Goal: Task Accomplishment & Management: Use online tool/utility

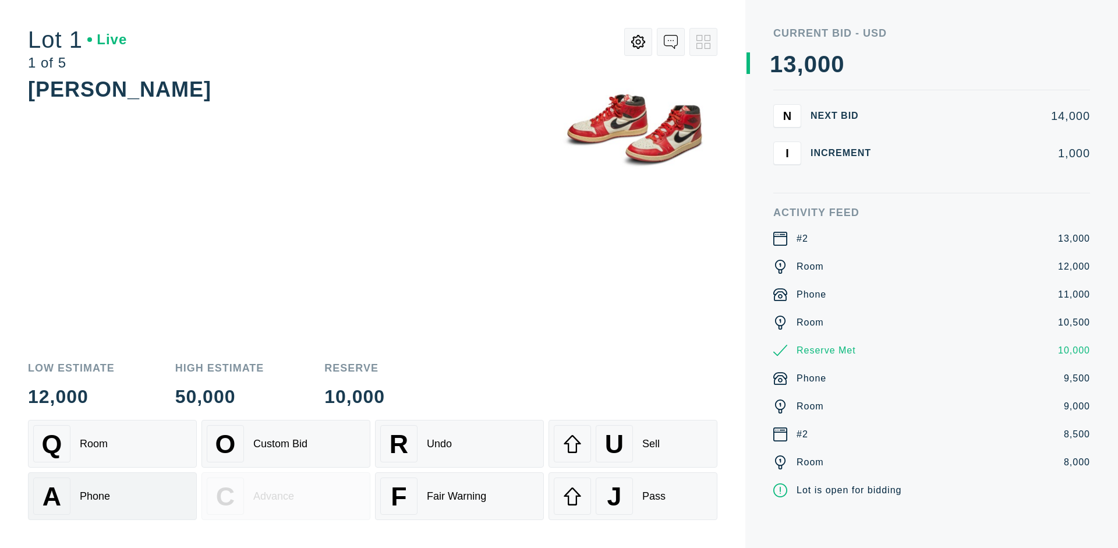
click at [112, 494] on div "A Phone" at bounding box center [112, 495] width 158 height 37
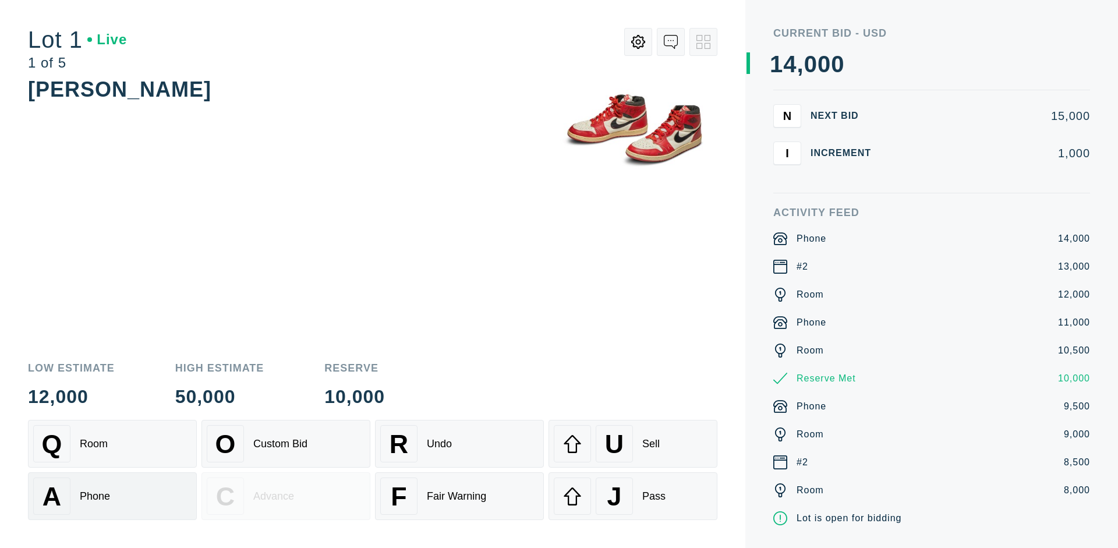
click at [112, 444] on div "Q Room" at bounding box center [112, 443] width 158 height 37
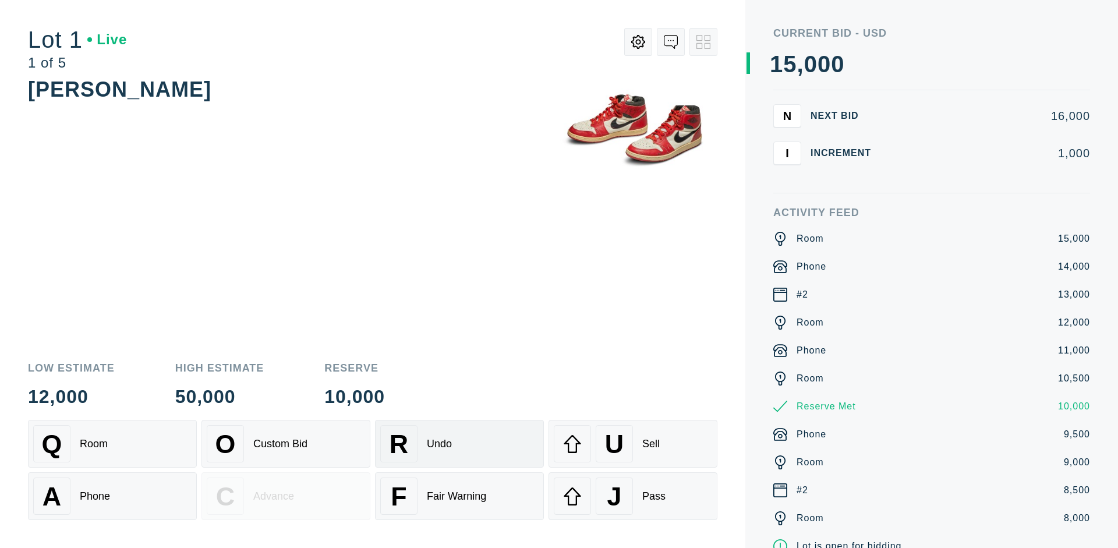
click at [459, 444] on div "R Undo" at bounding box center [459, 443] width 158 height 37
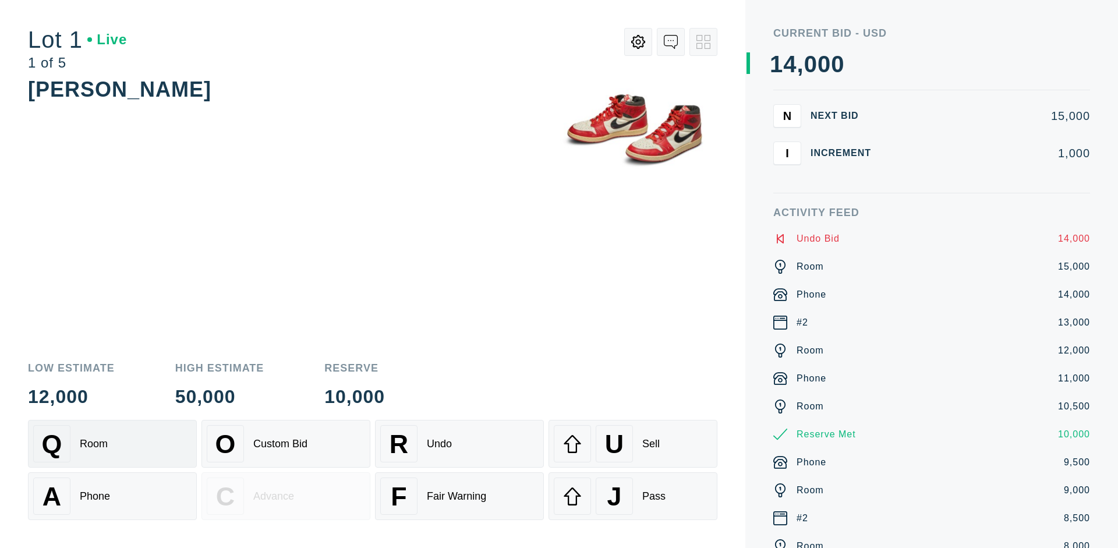
click at [112, 444] on div "Q Room" at bounding box center [112, 443] width 158 height 37
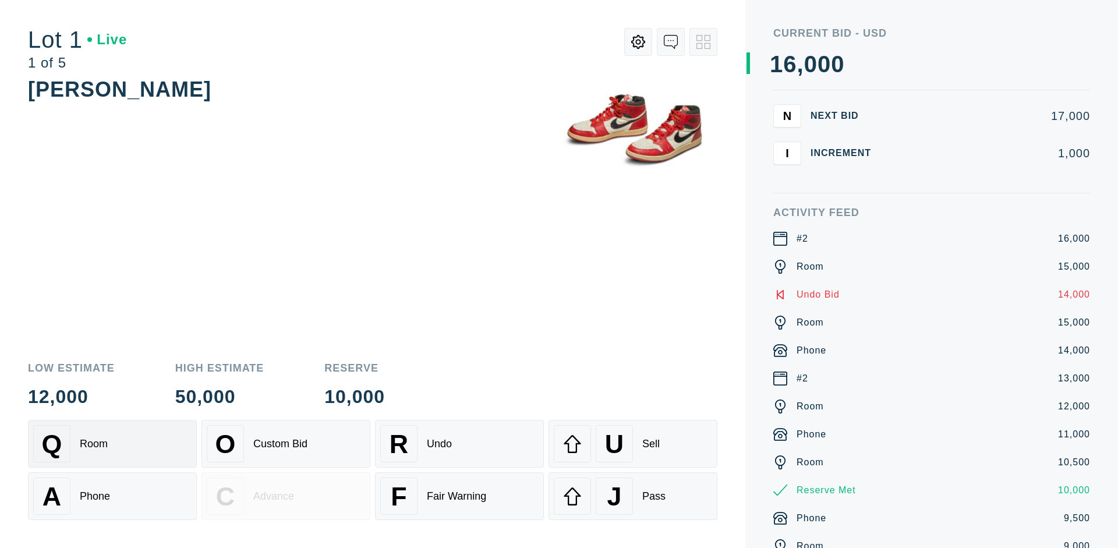
click at [112, 496] on div "A Phone" at bounding box center [112, 495] width 158 height 37
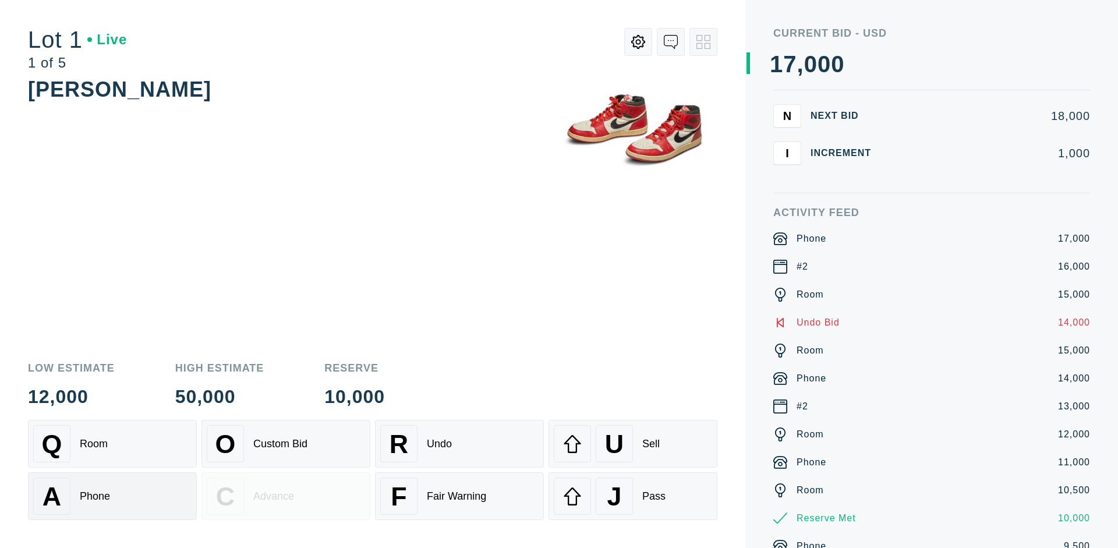
click at [112, 444] on div "Q Room" at bounding box center [112, 443] width 158 height 37
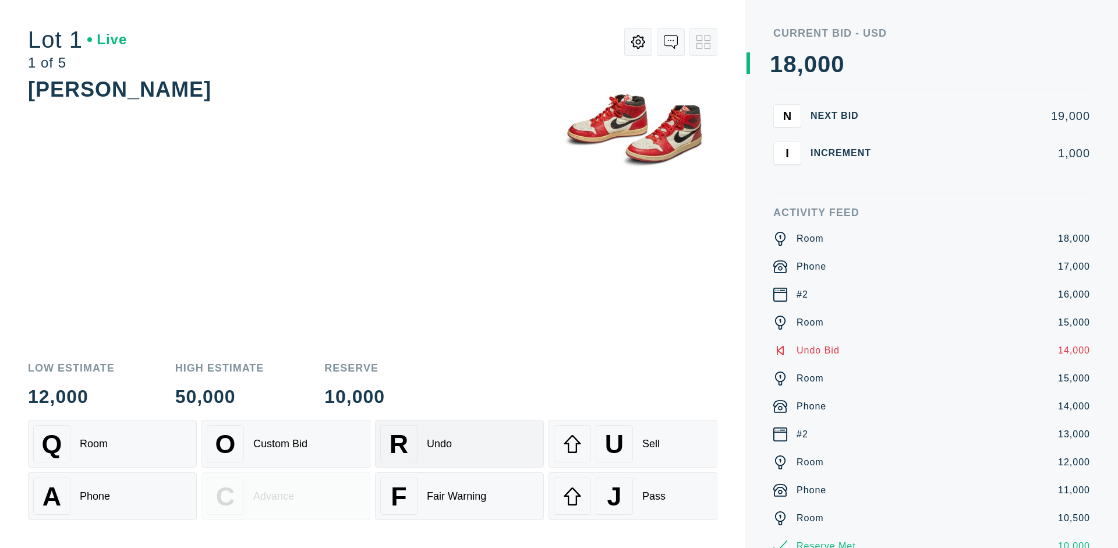
click at [459, 444] on div "R Undo" at bounding box center [459, 443] width 158 height 37
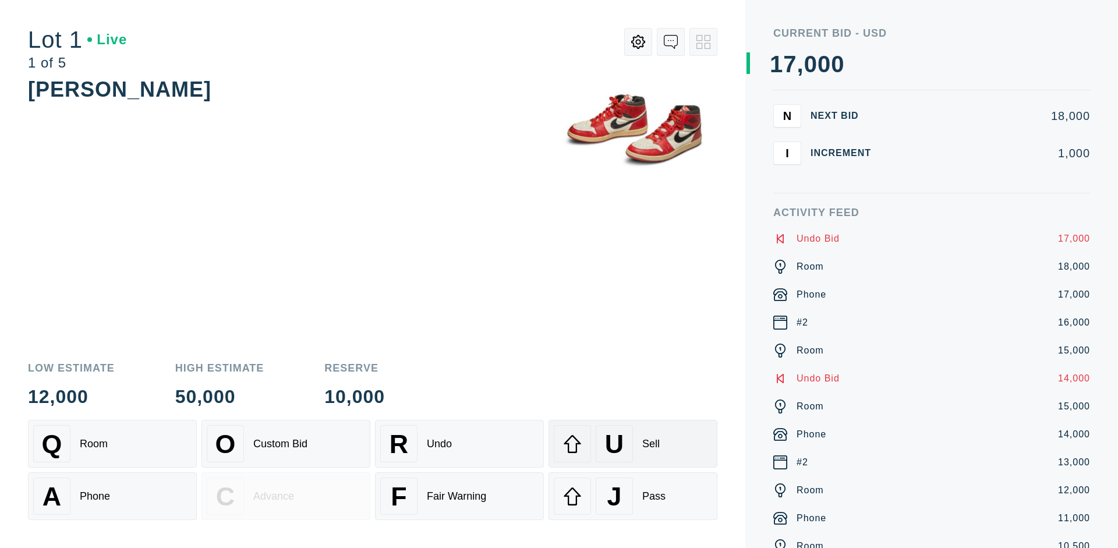
click at [633, 444] on div "U Sell" at bounding box center [633, 443] width 158 height 37
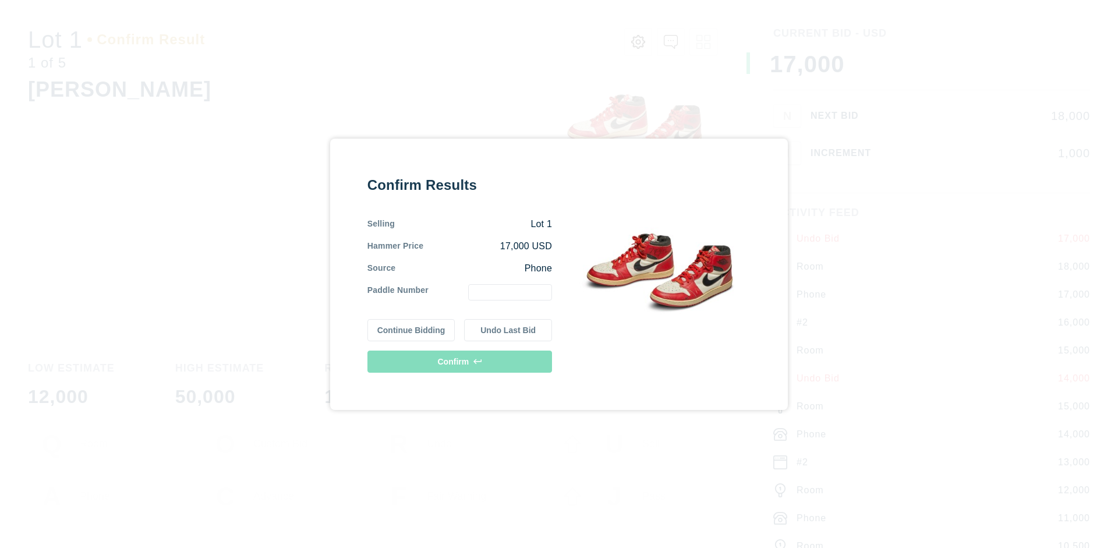
click at [412, 329] on button "Continue Bidding" at bounding box center [411, 330] width 88 height 22
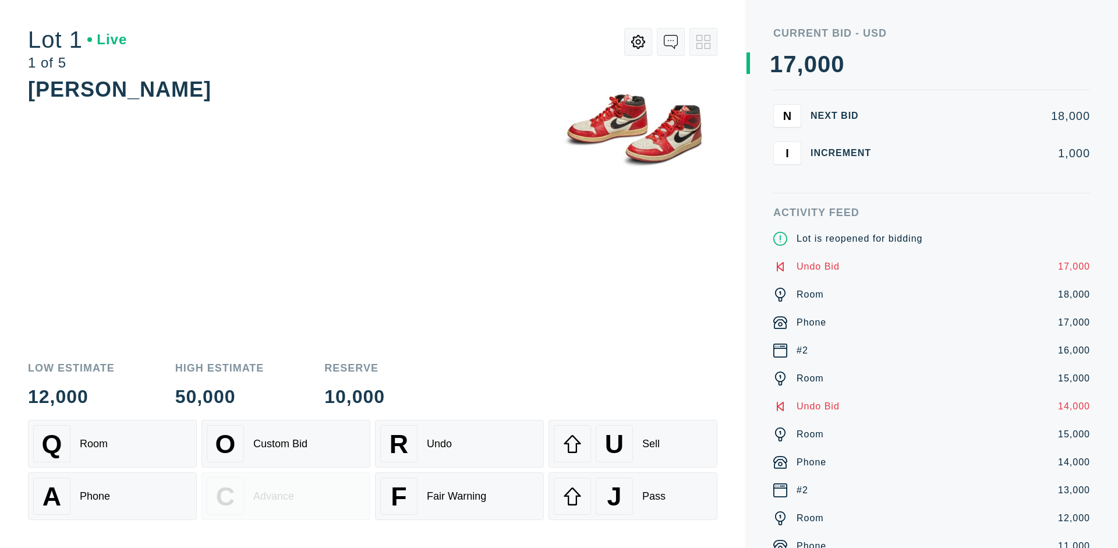
click at [633, 444] on div "U Sell" at bounding box center [633, 443] width 158 height 37
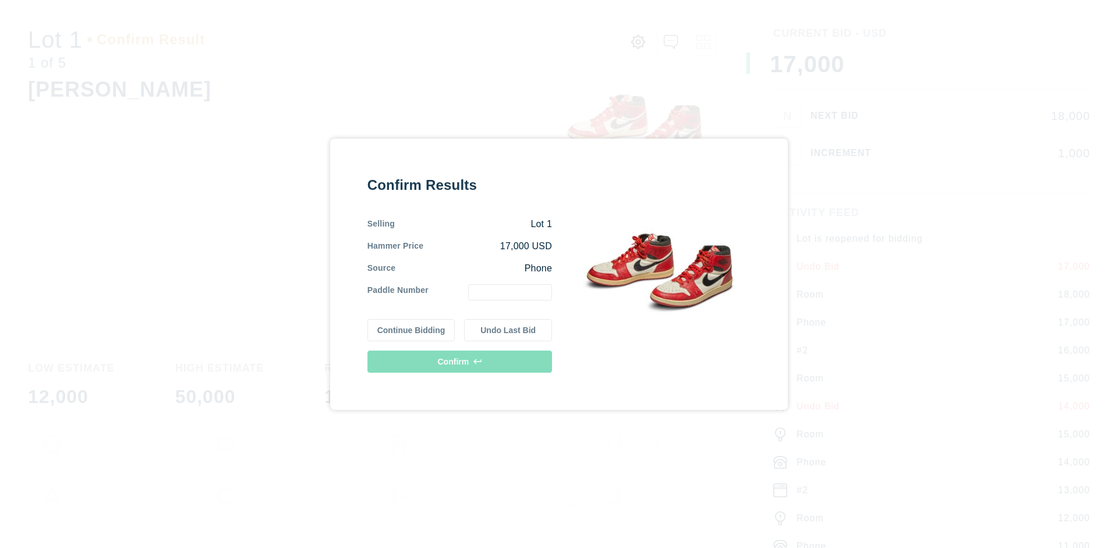
click at [508, 329] on button "Undo Last Bid" at bounding box center [508, 330] width 88 height 22
click at [412, 328] on button "Continue Bidding" at bounding box center [411, 328] width 88 height 22
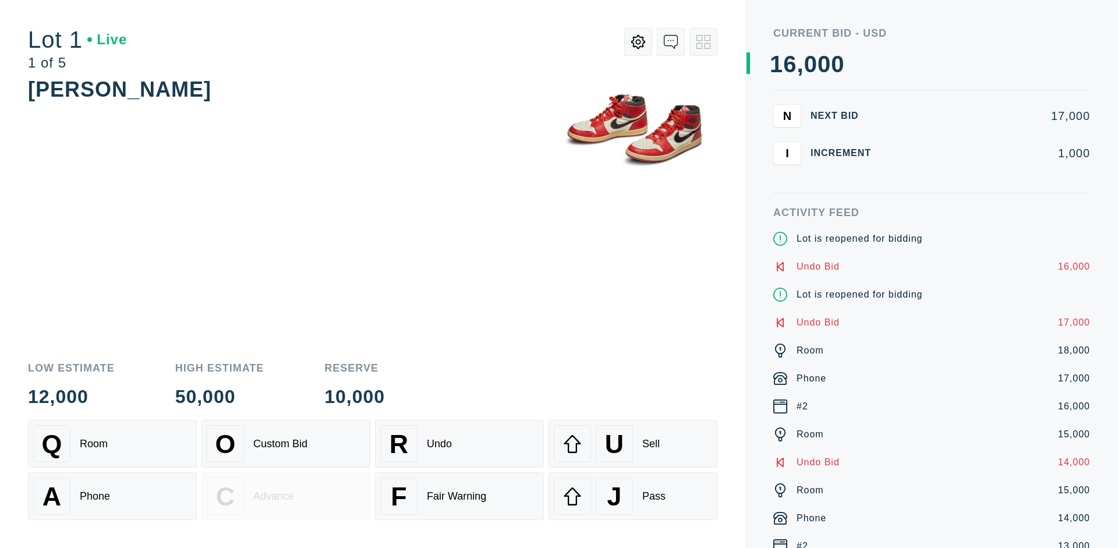
click at [633, 496] on div "J Pass" at bounding box center [633, 495] width 158 height 37
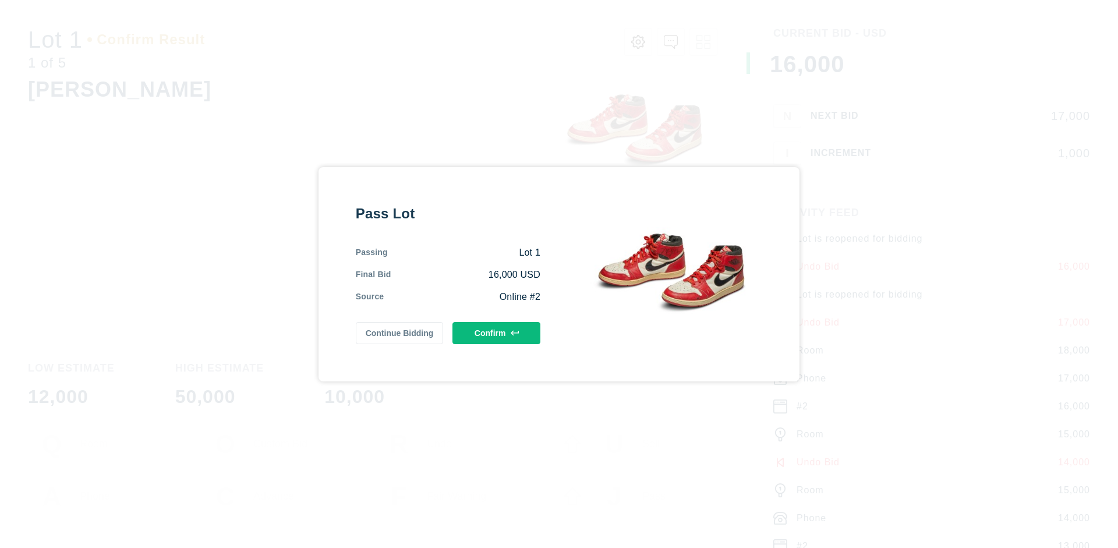
click at [497, 332] on button "Confirm" at bounding box center [496, 333] width 88 height 22
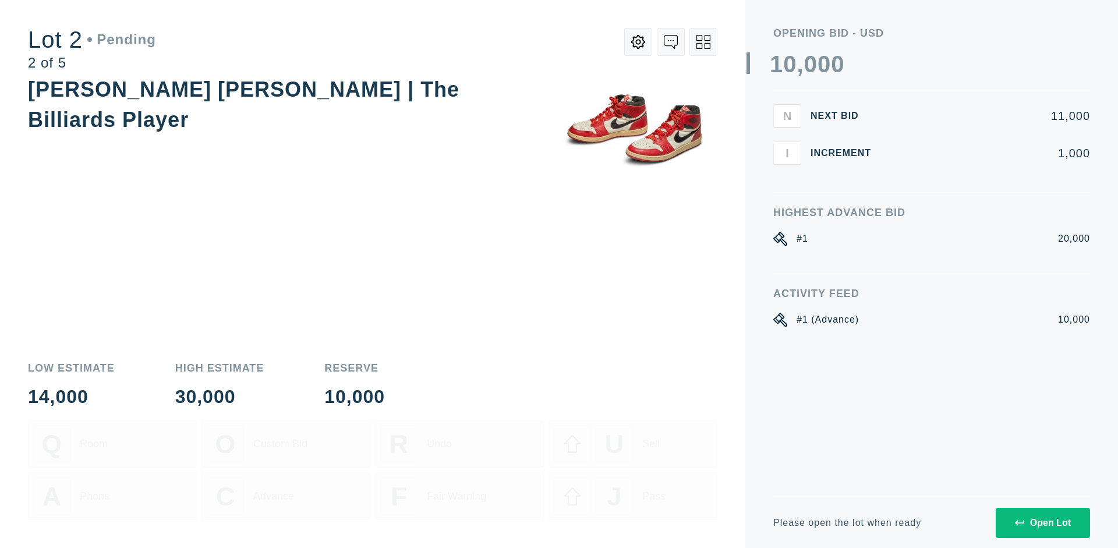
click at [1042, 522] on div "Open Lot" at bounding box center [1043, 523] width 56 height 10
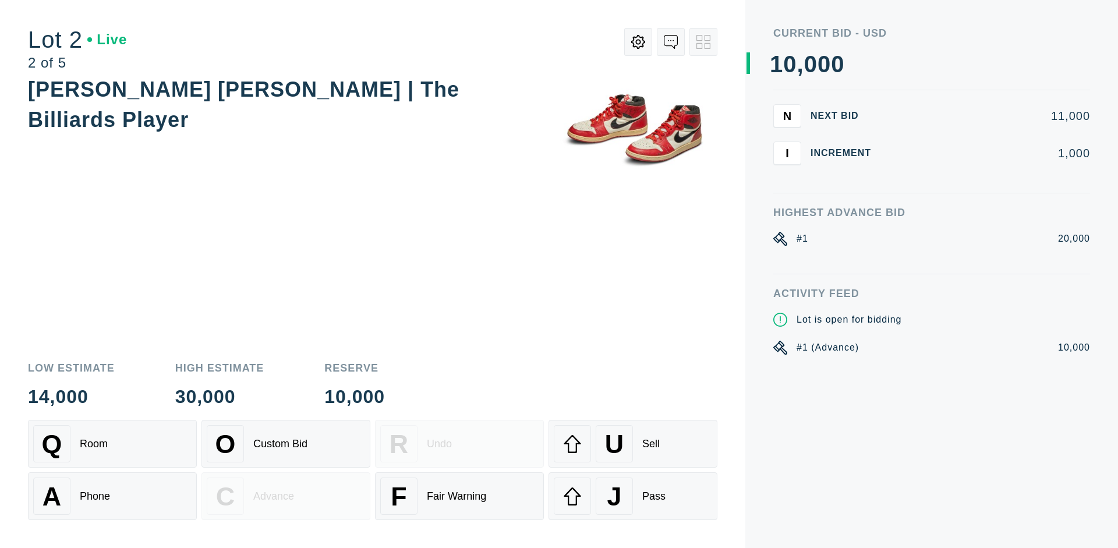
click at [112, 444] on div "Q Room" at bounding box center [112, 443] width 158 height 37
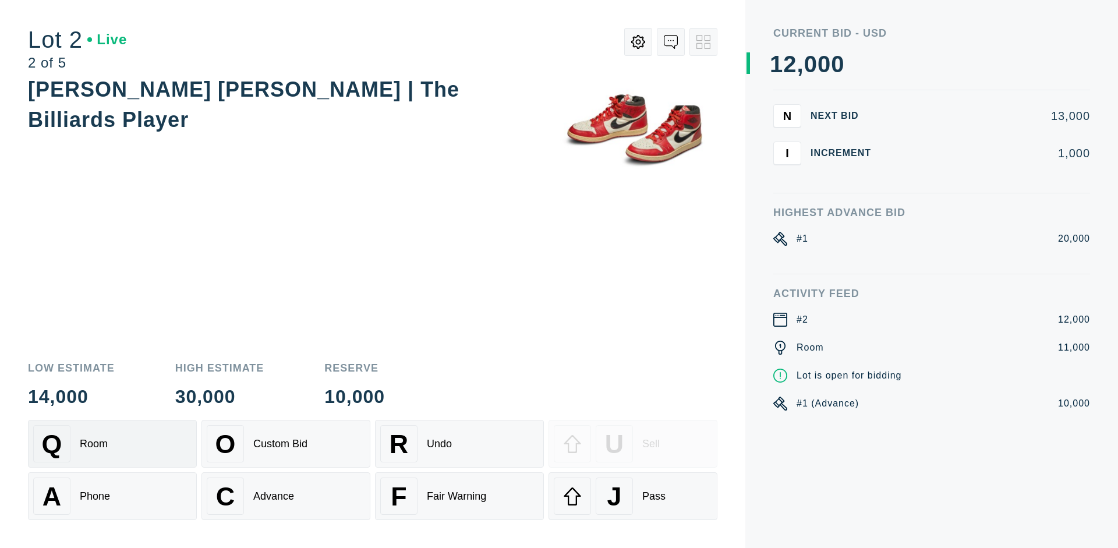
click at [286, 496] on div "Advance" at bounding box center [273, 496] width 41 height 12
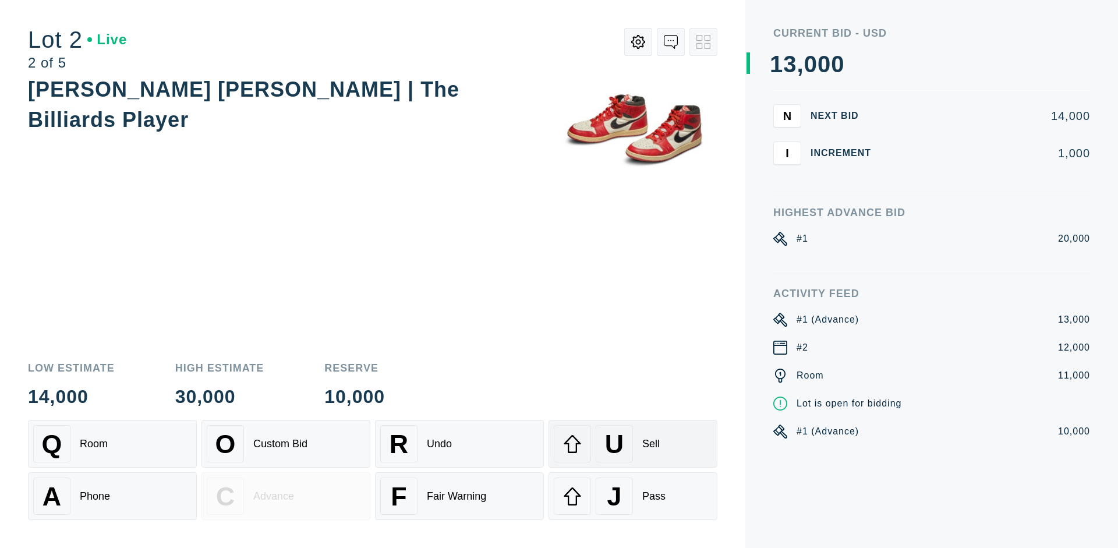
click at [633, 444] on div "U Sell" at bounding box center [633, 443] width 158 height 37
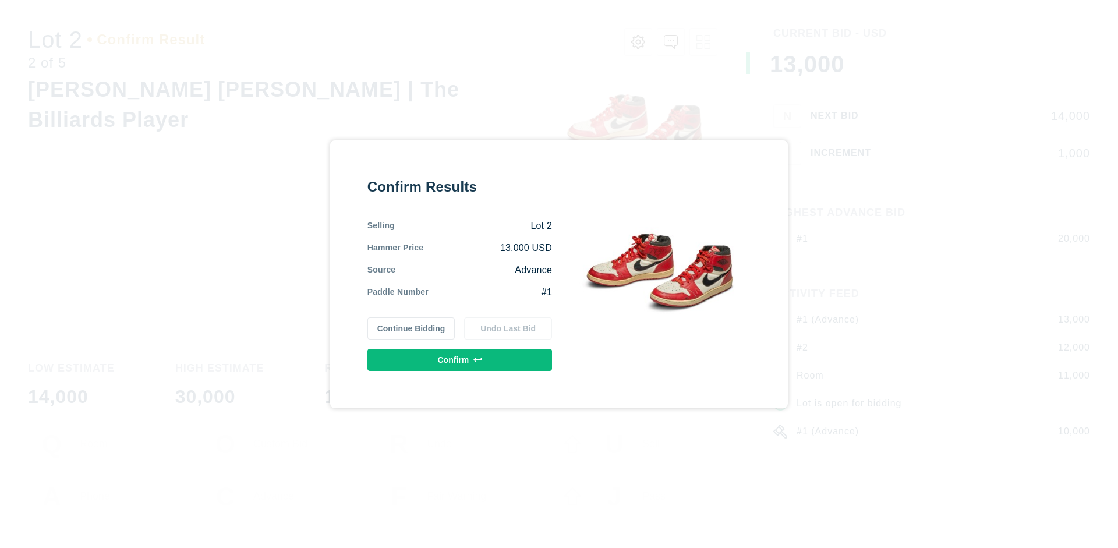
click at [460, 359] on button "Confirm" at bounding box center [459, 360] width 185 height 22
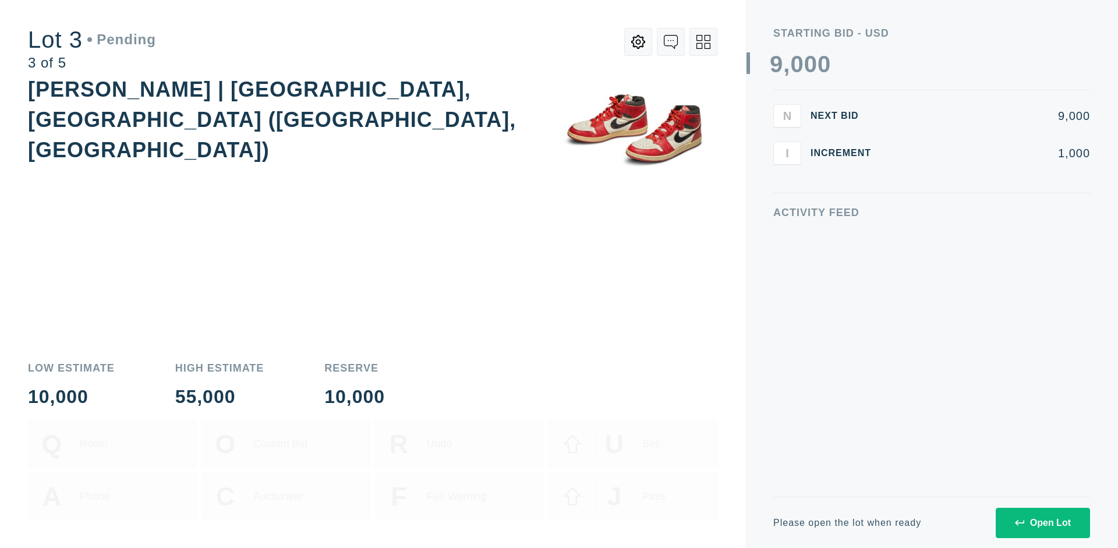
click at [1042, 522] on div "Open Lot" at bounding box center [1043, 523] width 56 height 10
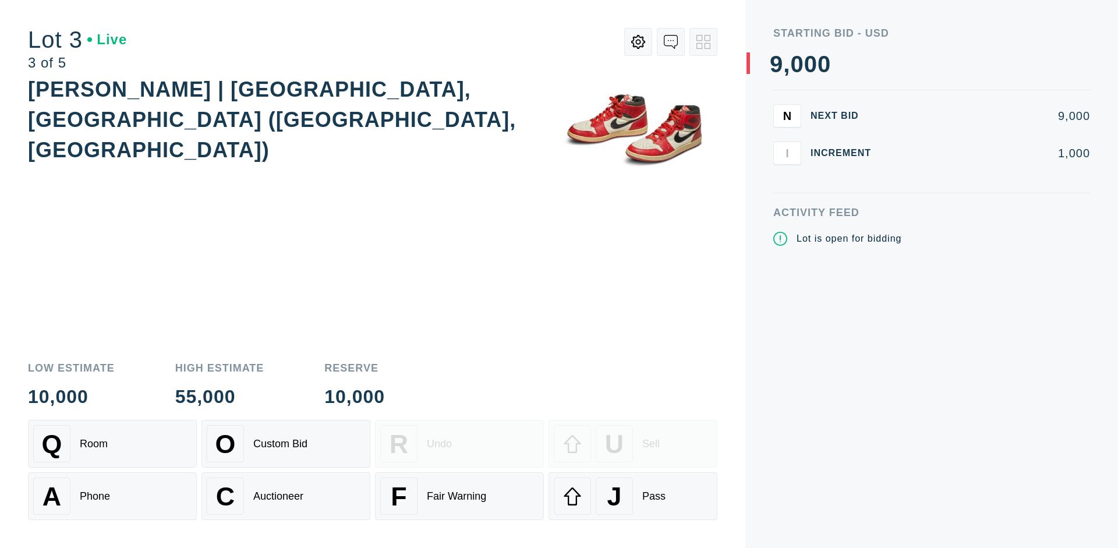
click at [633, 496] on div "J Pass" at bounding box center [633, 495] width 158 height 37
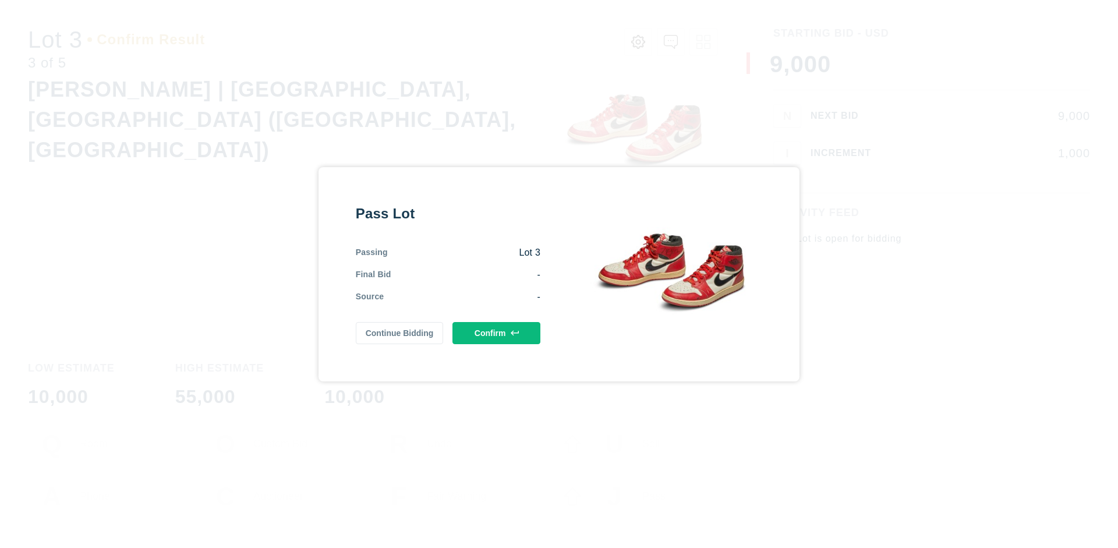
click at [497, 332] on button "Confirm" at bounding box center [496, 333] width 88 height 22
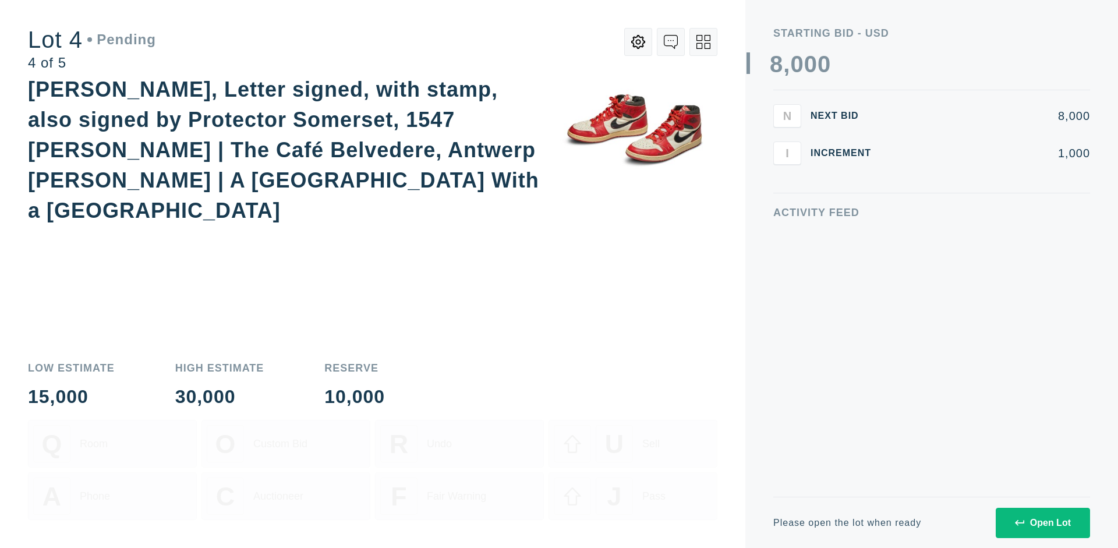
click at [1042, 522] on div "Open Lot" at bounding box center [1043, 523] width 56 height 10
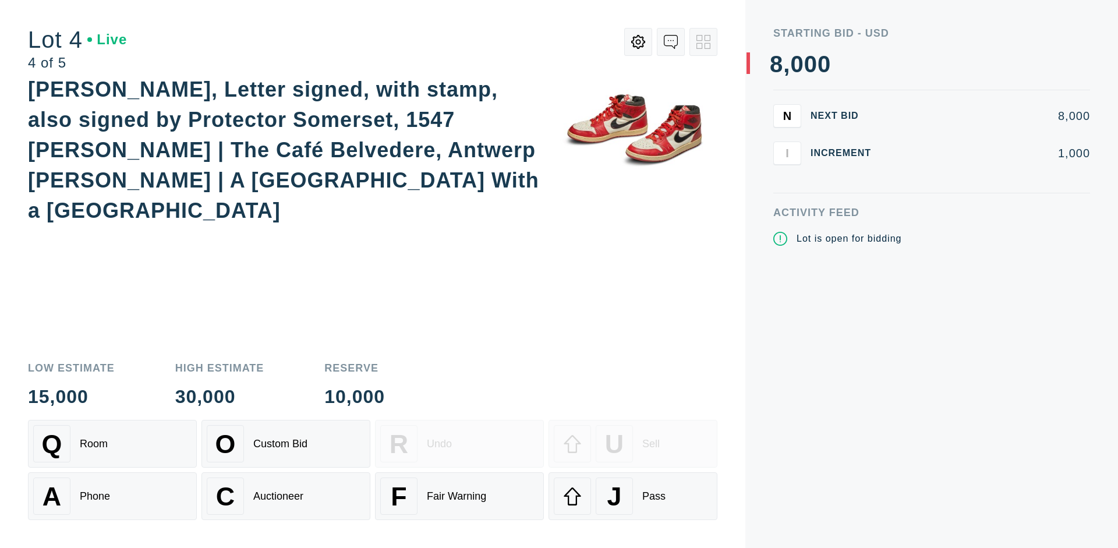
click at [112, 444] on div "Q Room" at bounding box center [112, 443] width 158 height 37
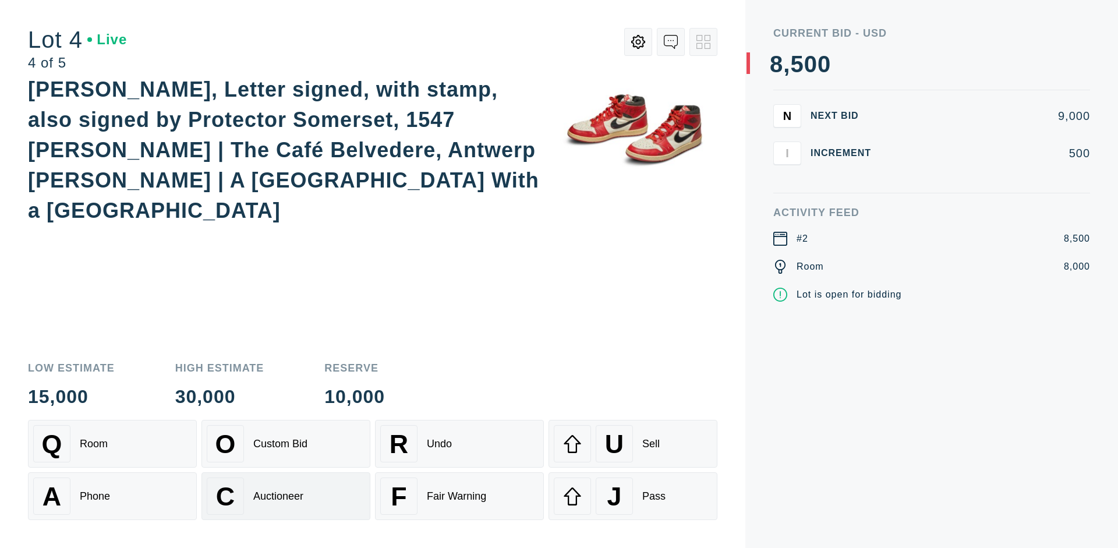
click at [286, 496] on div "Auctioneer" at bounding box center [278, 496] width 50 height 12
click at [633, 496] on div "J Pass" at bounding box center [633, 495] width 158 height 37
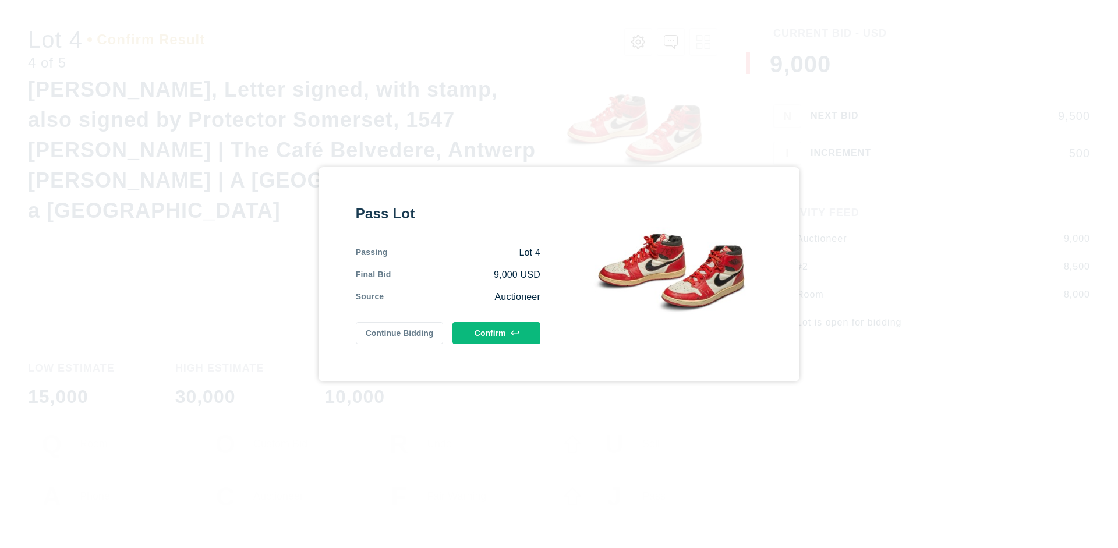
click at [497, 332] on button "Confirm" at bounding box center [496, 333] width 88 height 22
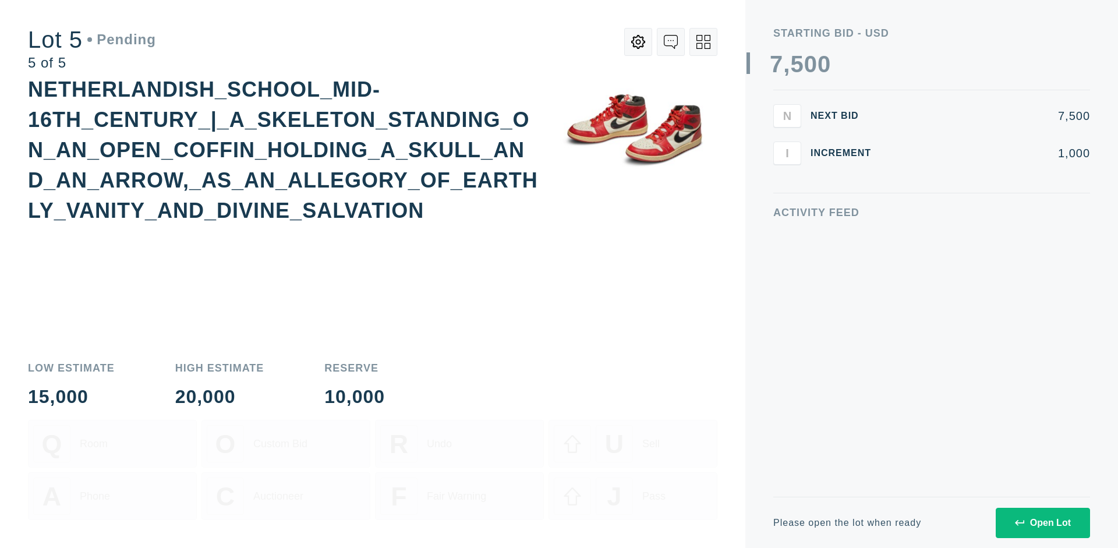
click at [1042, 522] on div "Open Lot" at bounding box center [1043, 523] width 56 height 10
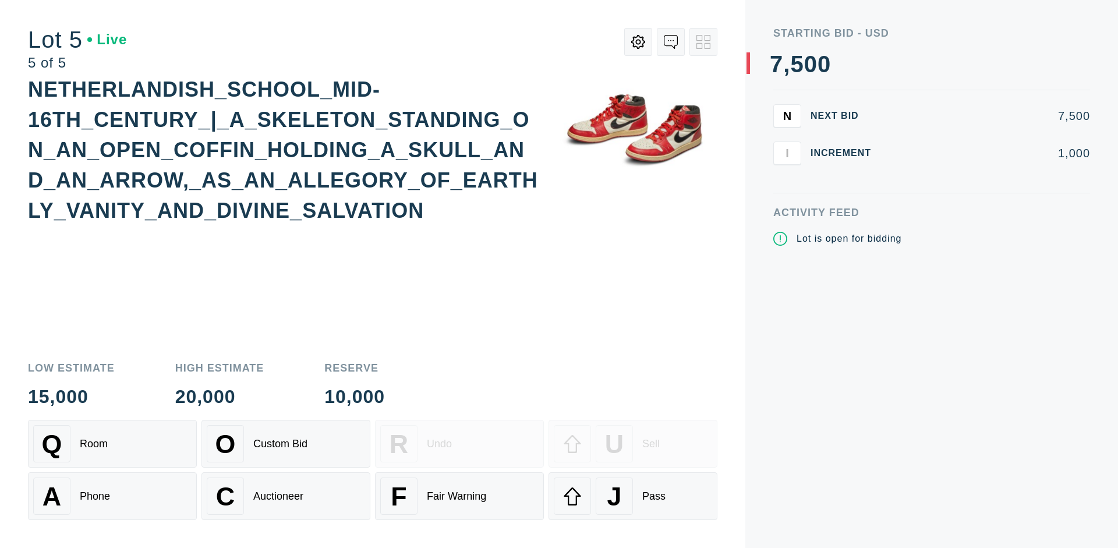
click at [112, 444] on div "Q Room" at bounding box center [112, 443] width 158 height 37
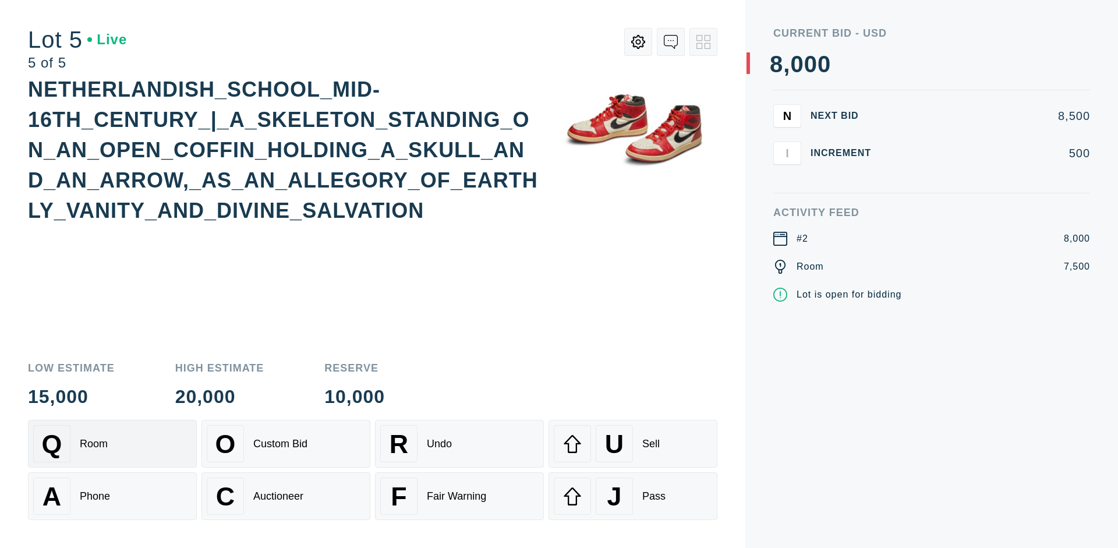
click at [112, 444] on div "Q Room" at bounding box center [112, 443] width 158 height 37
click at [633, 444] on div "U Sell" at bounding box center [633, 443] width 158 height 37
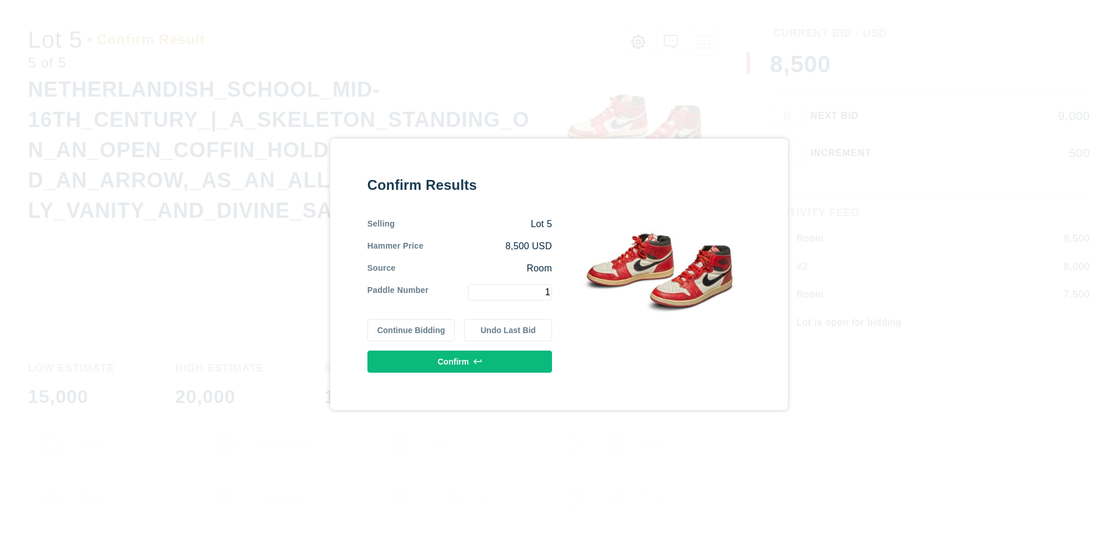
type input "1"
click at [460, 361] on button "Confirm" at bounding box center [459, 361] width 185 height 22
